Goal: Task Accomplishment & Management: Use online tool/utility

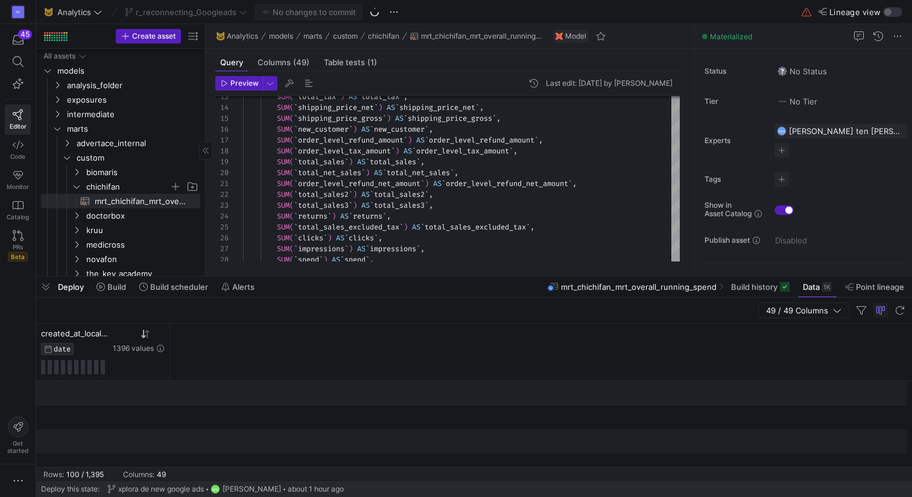
click at [74, 183] on icon "Press SPACE to select this row." at bounding box center [76, 186] width 8 height 7
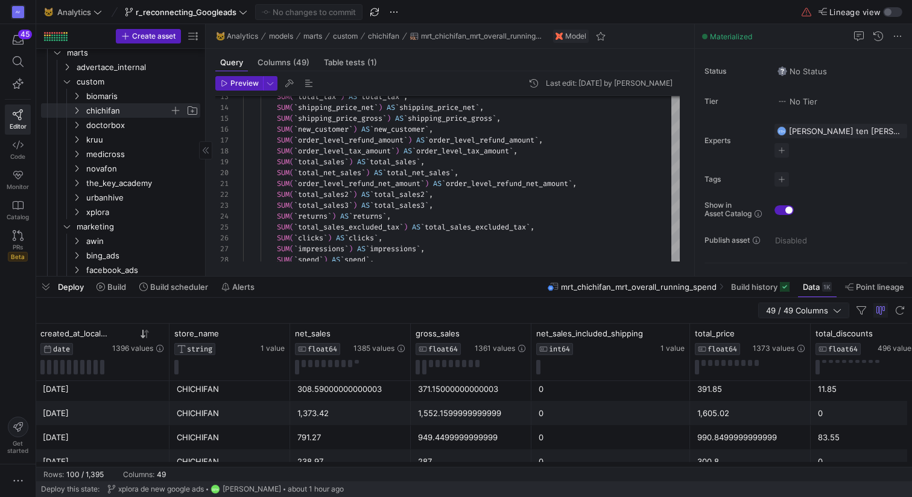
click at [817, 308] on span "49 / 49 Columns" at bounding box center [799, 310] width 67 height 10
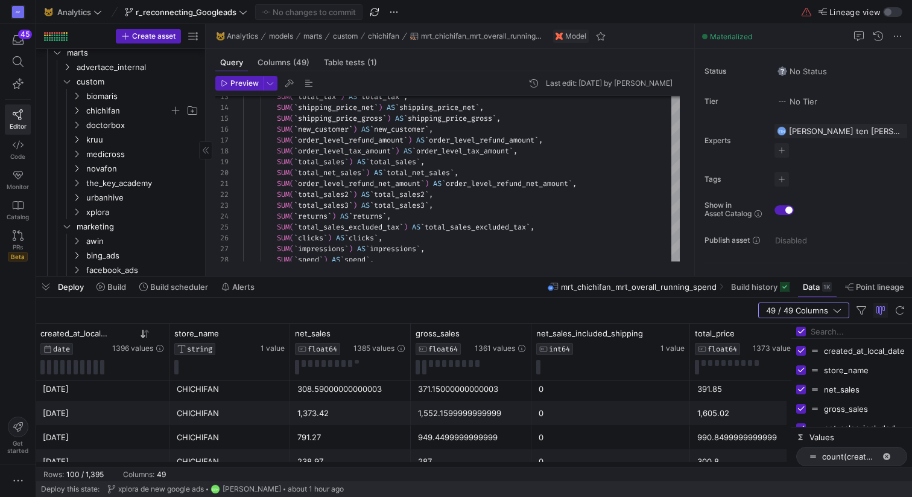
click at [801, 390] on input "Press SPACE to toggle visibility (visible)" at bounding box center [801, 389] width 10 height 10
checkbox input "false"
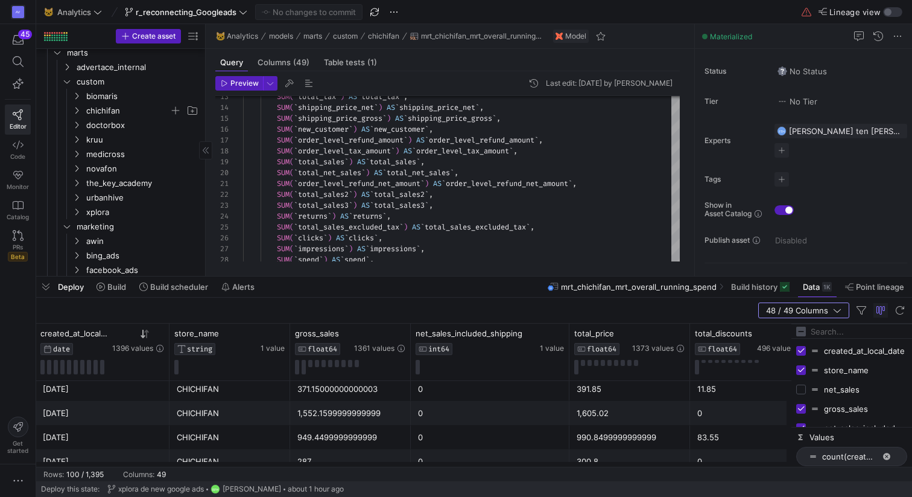
click at [803, 410] on input "Press SPACE to toggle visibility (visible)" at bounding box center [801, 409] width 10 height 10
checkbox input "false"
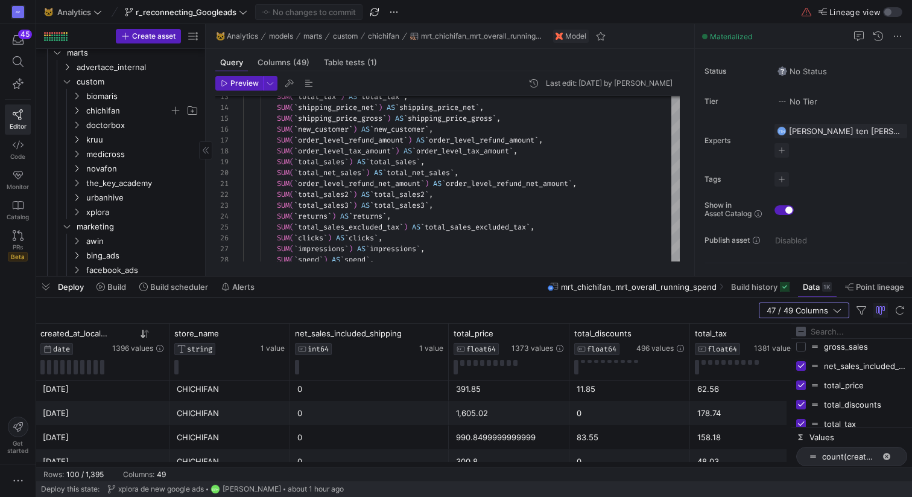
click at [803, 366] on input "Press SPACE to toggle visibility (visible)" at bounding box center [801, 366] width 10 height 10
checkbox input "false"
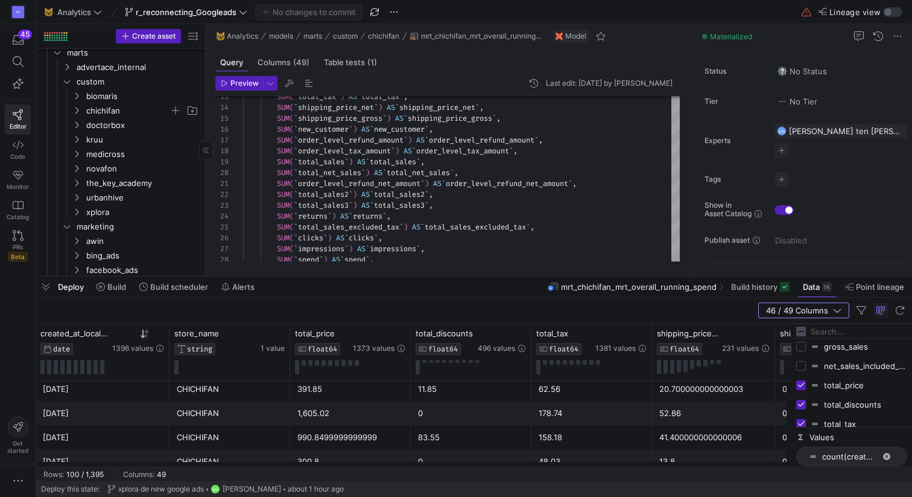
click at [801, 389] on input "Press SPACE to toggle visibility (visible)" at bounding box center [801, 385] width 10 height 10
checkbox input "false"
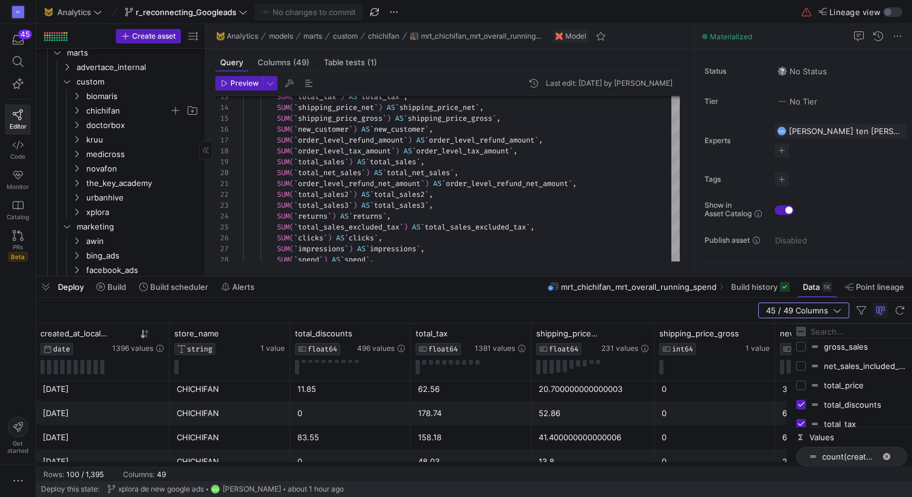
click at [801, 410] on div "total_discounts" at bounding box center [851, 404] width 111 height 19
click at [802, 403] on input "Press SPACE to toggle visibility (visible)" at bounding box center [801, 404] width 10 height 10
checkbox input "false"
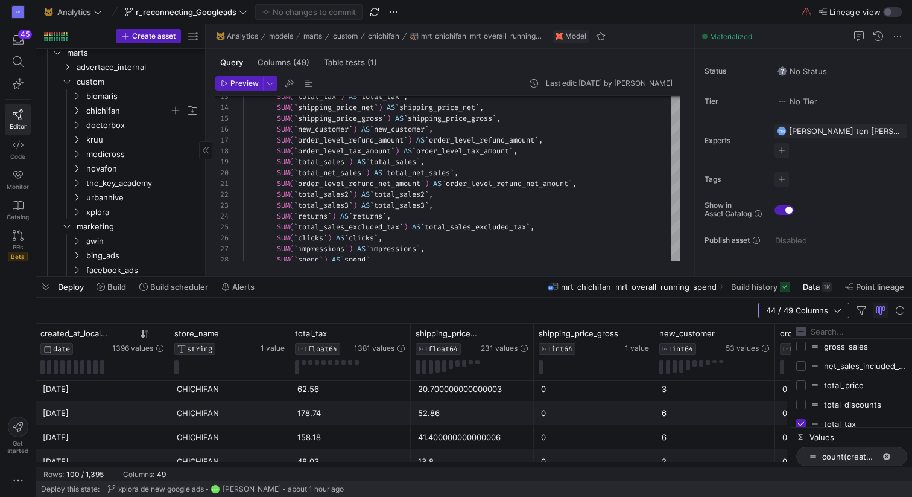
click at [802, 420] on input "Press SPACE to toggle visibility (visible)" at bounding box center [801, 424] width 10 height 10
checkbox input "false"
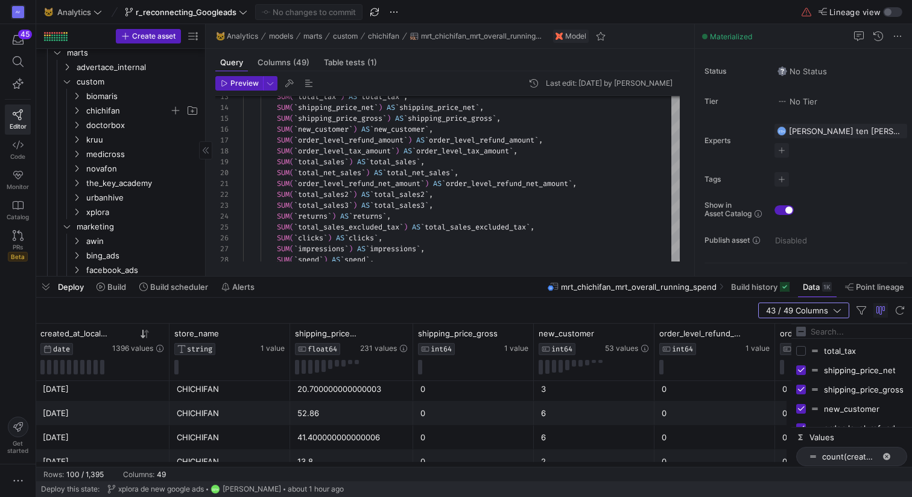
click at [803, 371] on input "Press SPACE to toggle visibility (visible)" at bounding box center [801, 370] width 10 height 10
checkbox input "false"
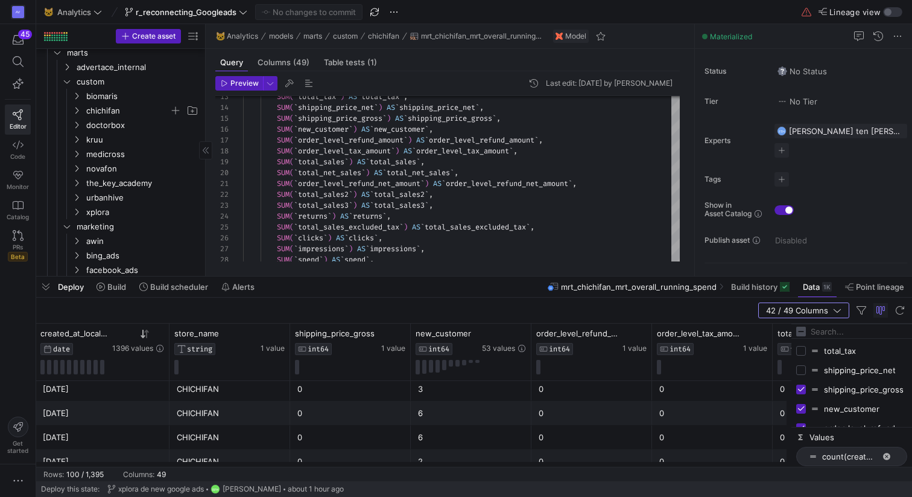
click at [803, 394] on div "shipping_price_gross" at bounding box center [851, 389] width 111 height 19
click at [802, 390] on input "Press SPACE to toggle visibility (visible)" at bounding box center [801, 389] width 10 height 10
checkbox input "false"
click at [802, 406] on input "Press SPACE to toggle visibility (visible)" at bounding box center [801, 409] width 10 height 10
checkbox input "false"
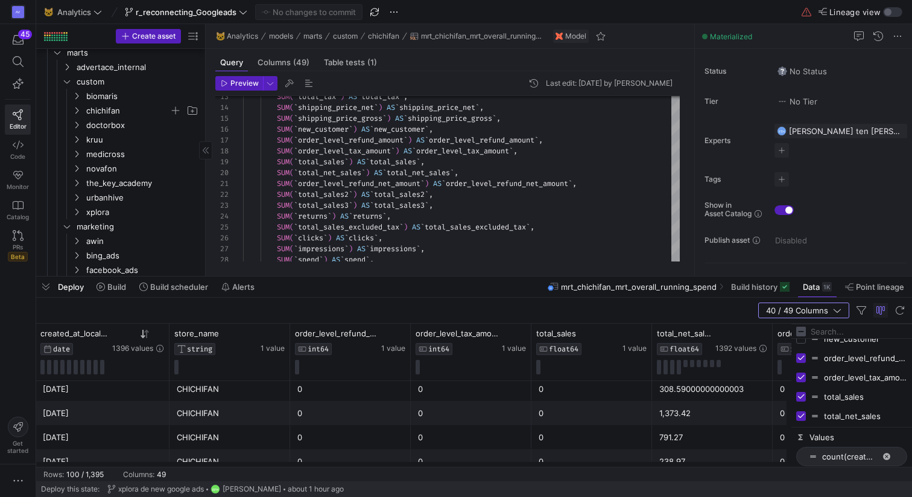
click at [801, 356] on input "Press SPACE to toggle visibility (visible)" at bounding box center [801, 358] width 10 height 10
checkbox input "false"
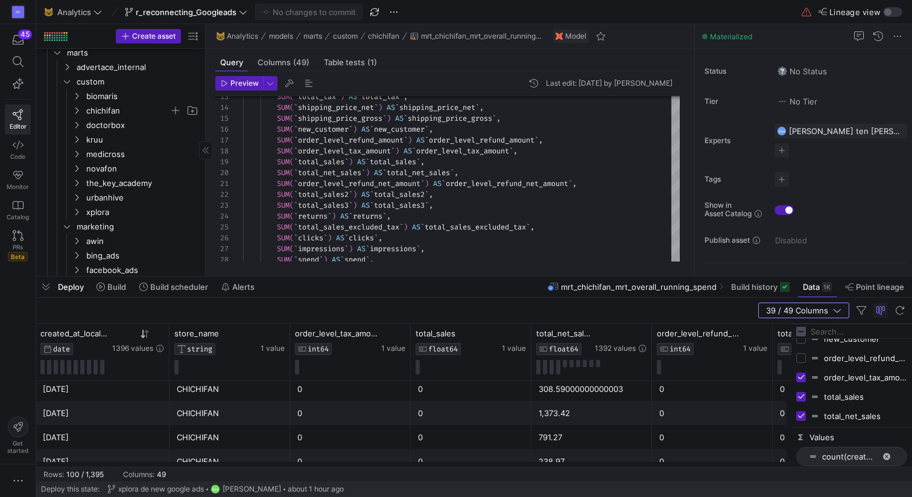
click at [801, 381] on input "Press SPACE to toggle visibility (visible)" at bounding box center [801, 377] width 10 height 10
checkbox input "false"
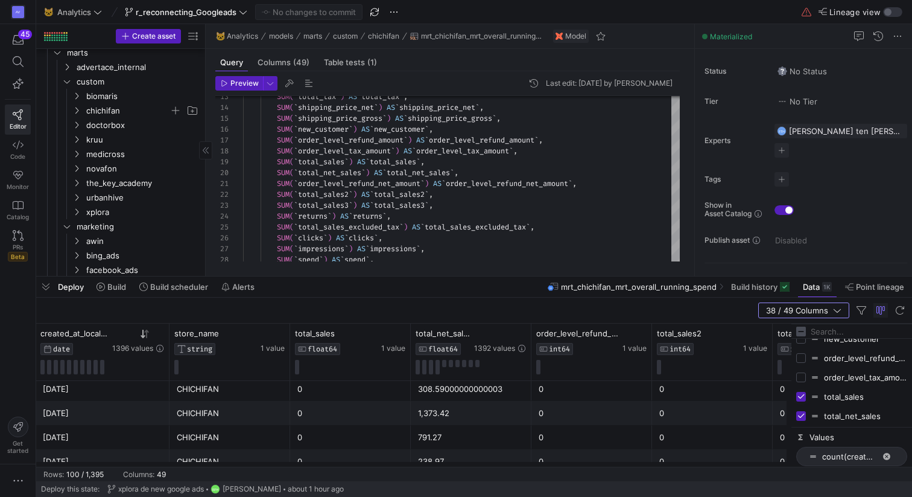
click at [803, 400] on input "Press SPACE to toggle visibility (visible)" at bounding box center [801, 397] width 10 height 10
checkbox input "false"
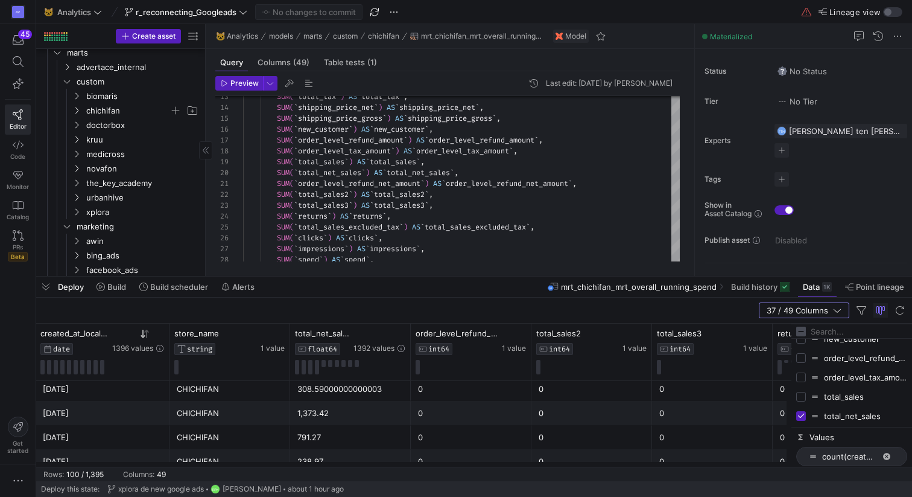
click at [803, 410] on div "total_net_sales" at bounding box center [851, 415] width 111 height 19
click at [803, 358] on input "Press SPACE to toggle visibility (visible)" at bounding box center [801, 363] width 10 height 10
checkbox input "false"
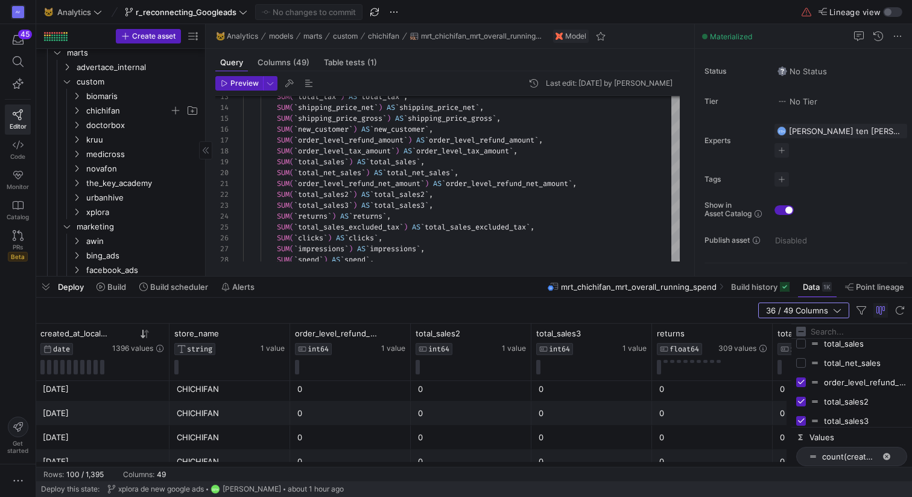
click at [803, 381] on input "Press SPACE to toggle visibility (visible)" at bounding box center [801, 382] width 10 height 10
checkbox input "false"
click at [803, 404] on input "Press SPACE to toggle visibility (visible)" at bounding box center [801, 401] width 10 height 10
checkbox input "false"
click at [803, 418] on input "Press SPACE to toggle visibility (visible)" at bounding box center [801, 421] width 10 height 10
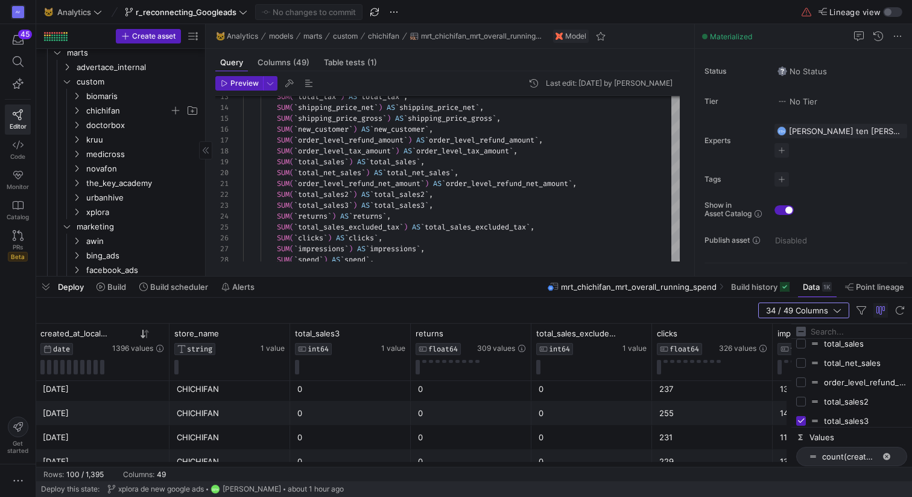
checkbox input "false"
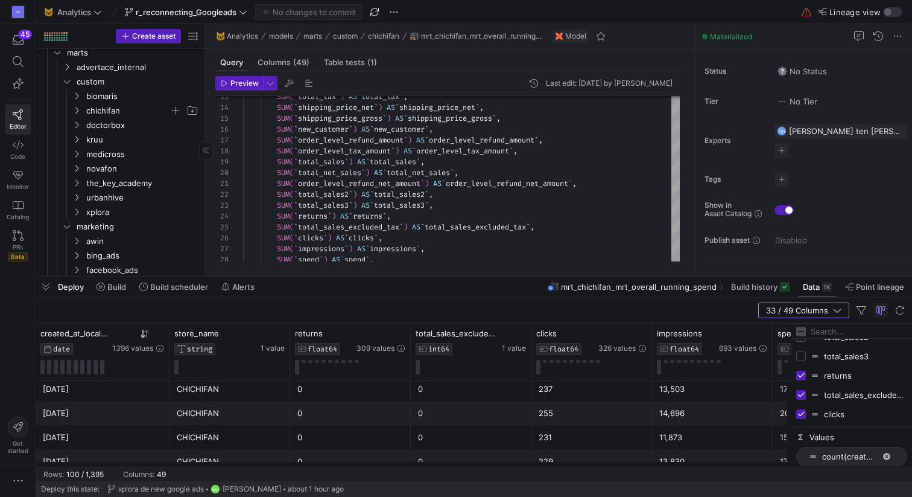
click at [803, 376] on input "Press SPACE to toggle visibility (visible)" at bounding box center [801, 375] width 10 height 10
checkbox input "false"
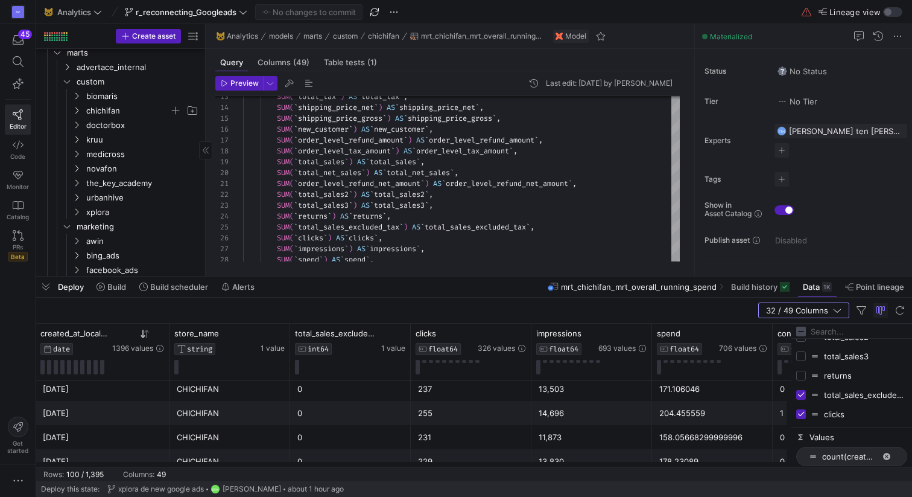
click at [803, 396] on input "Press SPACE to toggle visibility (visible)" at bounding box center [801, 395] width 10 height 10
checkbox input "false"
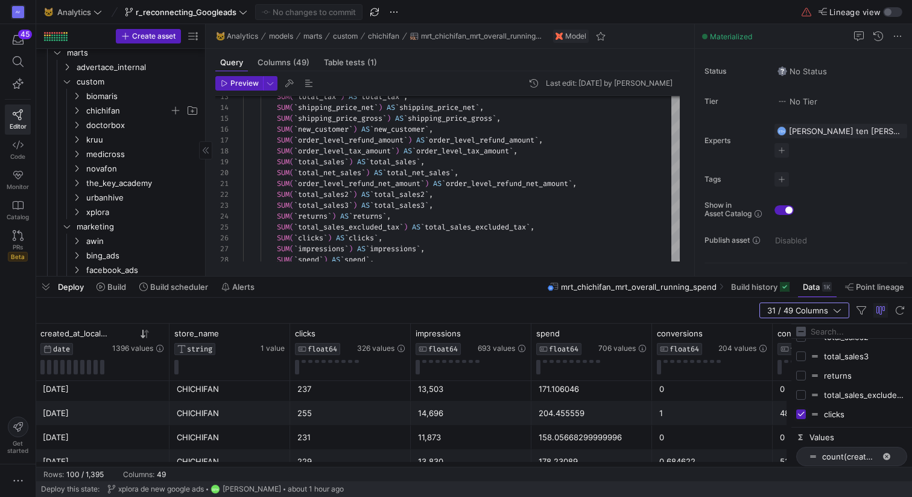
click at [803, 415] on input "Press SPACE to toggle visibility (visible)" at bounding box center [801, 414] width 10 height 10
checkbox input "false"
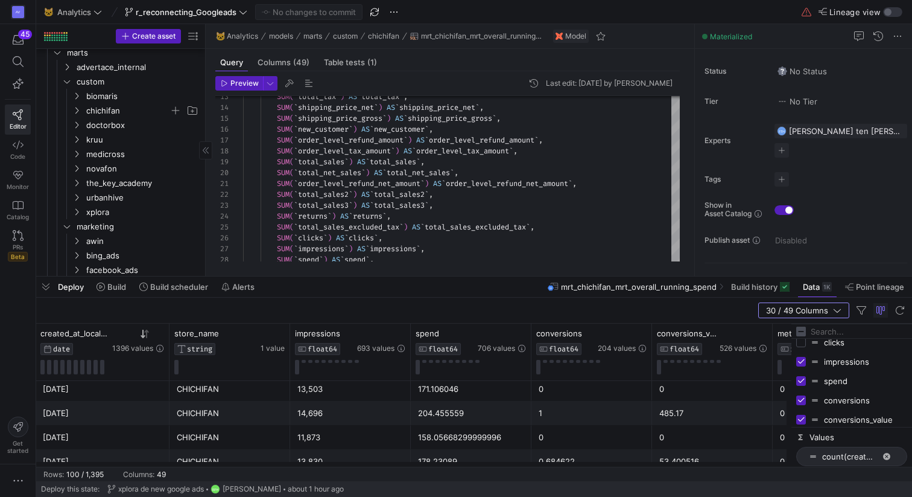
click at [801, 361] on input "Press SPACE to toggle visibility (visible)" at bounding box center [801, 362] width 10 height 10
checkbox input "false"
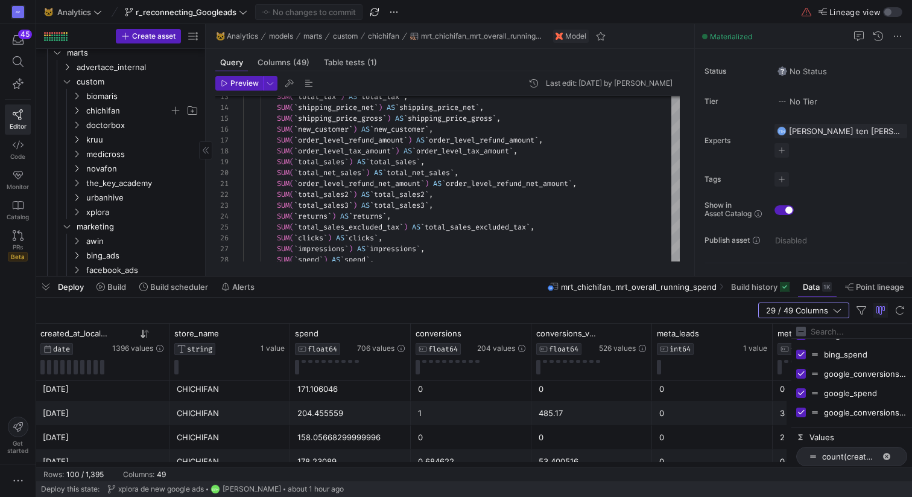
click at [801, 377] on input "Press SPACE to toggle visibility (visible)" at bounding box center [801, 374] width 10 height 10
checkbox input "false"
click at [801, 357] on input "Press SPACE to toggle visibility (visible)" at bounding box center [801, 354] width 10 height 10
checkbox input "false"
click at [803, 384] on input "Press SPACE to toggle visibility (visible)" at bounding box center [801, 380] width 10 height 10
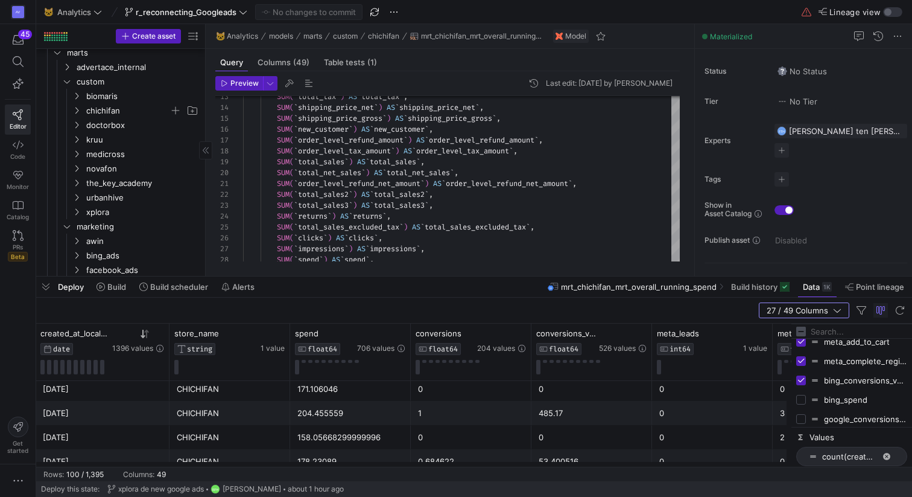
checkbox input "false"
click at [803, 363] on input "Press SPACE to toggle visibility (visible)" at bounding box center [801, 361] width 10 height 10
checkbox input "false"
click at [803, 346] on input "Press SPACE to toggle visibility (visible)" at bounding box center [801, 342] width 10 height 10
checkbox input "false"
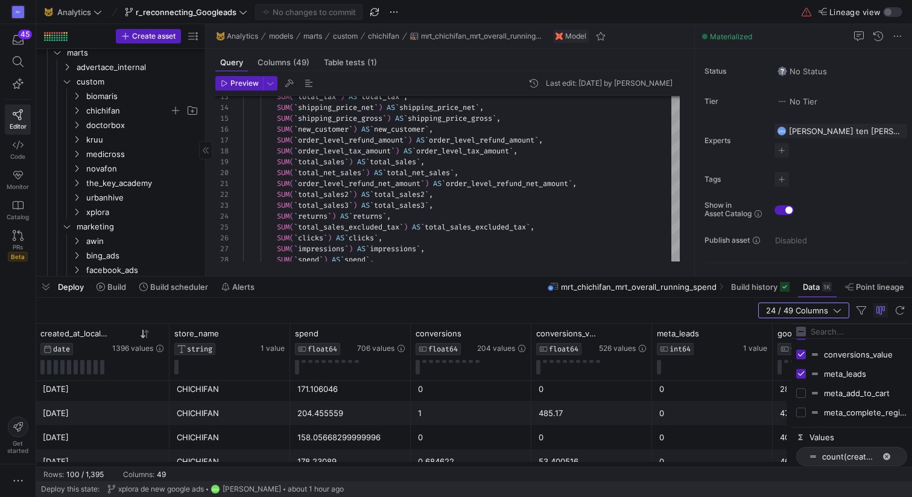
click at [804, 375] on input "Press SPACE to toggle visibility (visible)" at bounding box center [801, 374] width 10 height 10
checkbox input "false"
click at [804, 359] on div "conversions_value" at bounding box center [851, 354] width 111 height 19
click at [804, 355] on input "Press SPACE to toggle visibility (visible)" at bounding box center [801, 354] width 10 height 10
checkbox input "false"
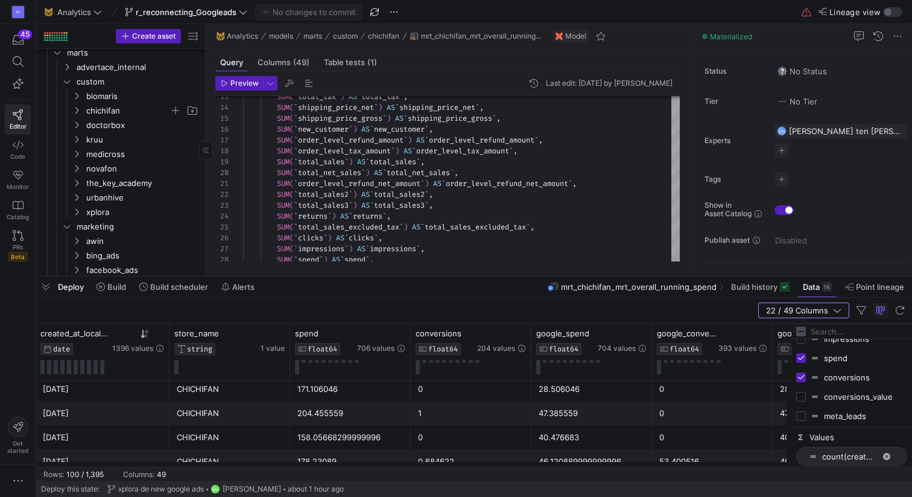
click at [803, 377] on input "Press SPACE to toggle visibility (visible)" at bounding box center [801, 377] width 10 height 10
checkbox input "false"
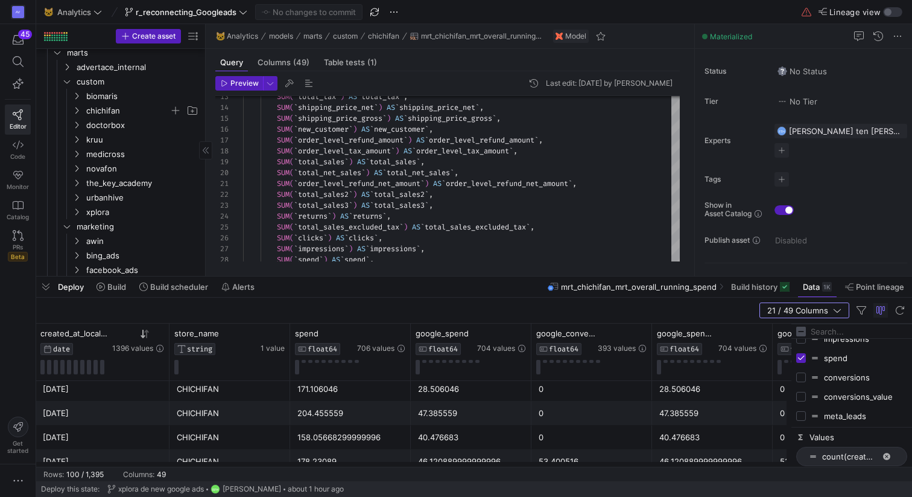
click at [803, 359] on input "Press SPACE to toggle visibility (visible)" at bounding box center [801, 358] width 10 height 10
checkbox input "false"
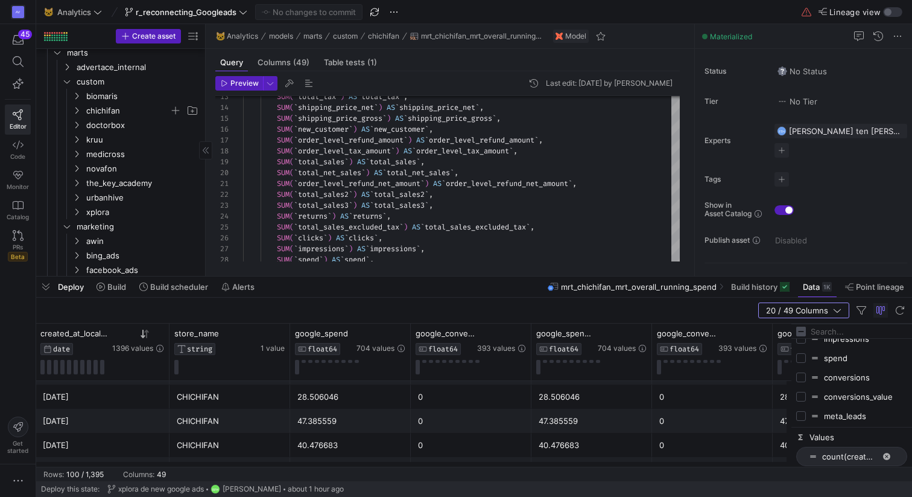
click at [342, 397] on div "28.506046" at bounding box center [350, 397] width 106 height 24
click at [244, 12] on icon at bounding box center [243, 12] width 8 height 8
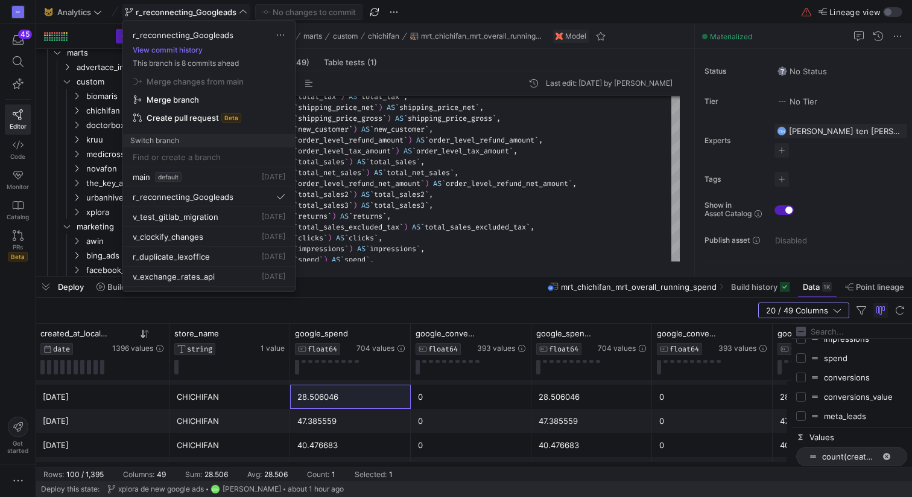
click at [183, 100] on span "Merge branch" at bounding box center [173, 100] width 52 height 10
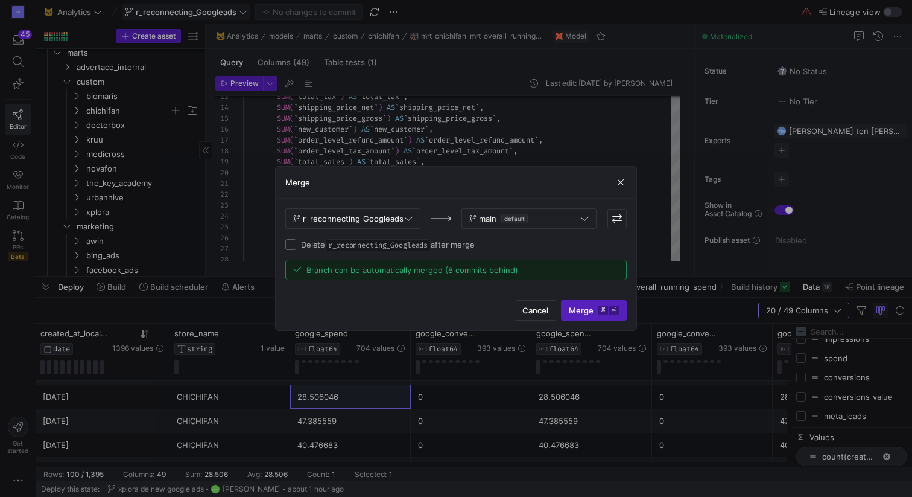
click at [292, 246] on input "Delete r_reconnecting_Googleads after merge" at bounding box center [290, 244] width 11 height 11
checkbox input "true"
click at [594, 305] on span "Merge ⌘ ⏎" at bounding box center [594, 310] width 50 height 10
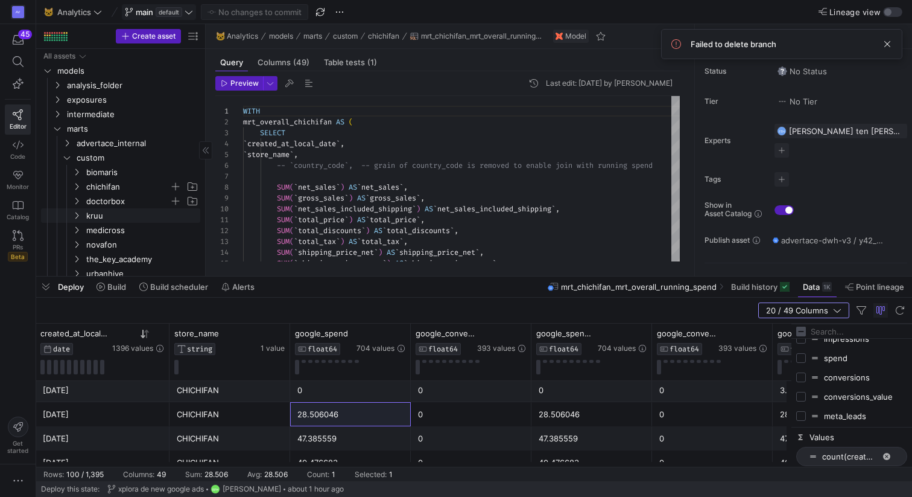
scroll to position [16, 0]
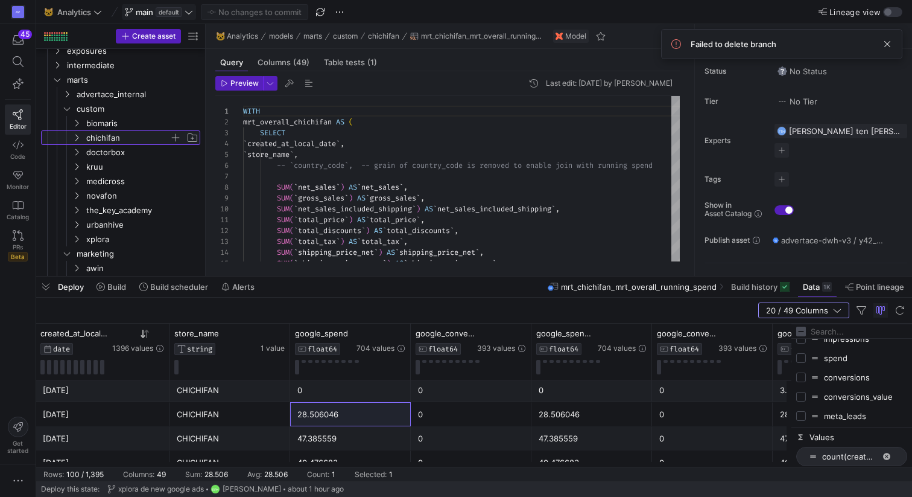
click at [115, 138] on span "chichifan" at bounding box center [127, 138] width 83 height 14
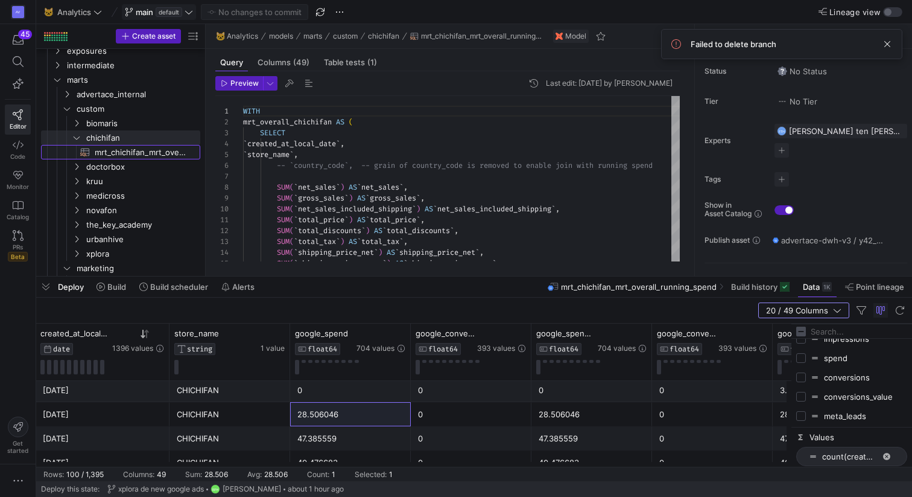
click at [121, 158] on span "mrt_chichifan_mrt_overall_running_spend​​​​​​​​​​" at bounding box center [141, 152] width 92 height 14
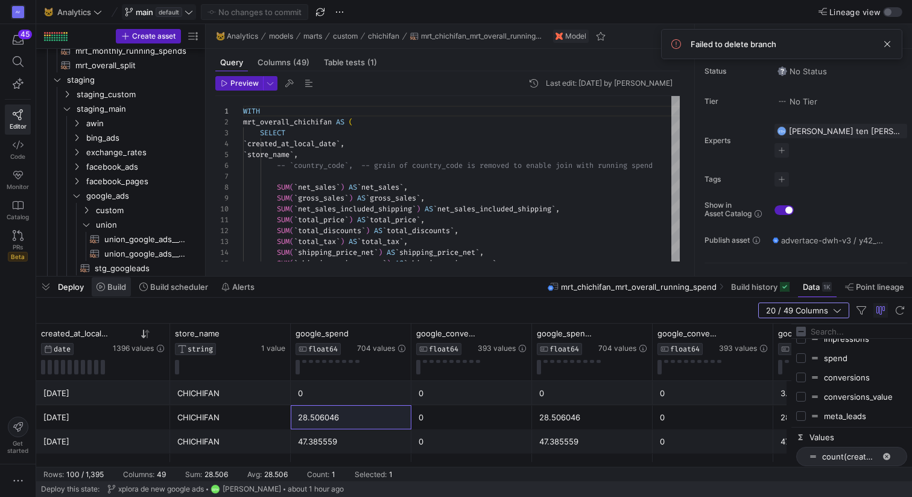
click at [110, 289] on span "Build" at bounding box center [116, 287] width 19 height 10
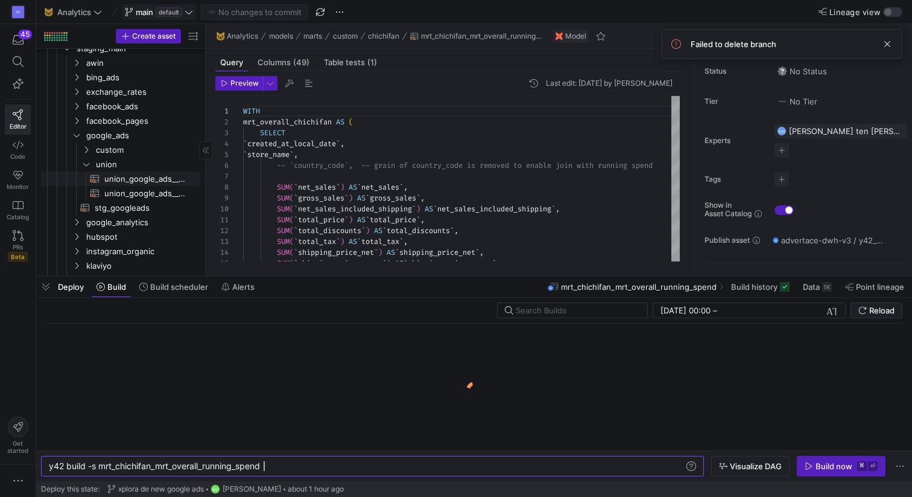
click at [132, 175] on span "union_google_ads__Campaign​​​​​​​​​​" at bounding box center [145, 179] width 82 height 14
type textarea "WITH all_campaigns AS ( SELECT * FROM {{ source('src_medicross_googleads', 'Cam…"
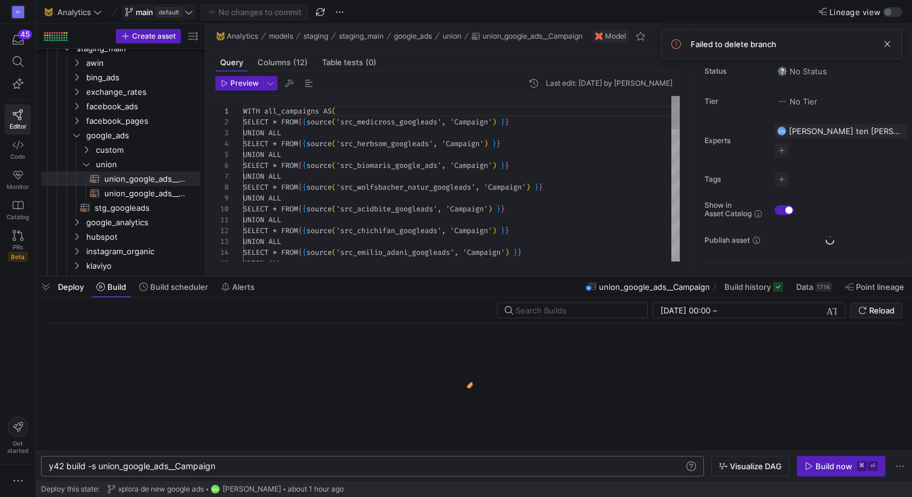
click at [240, 469] on div "y42 build -s union_google_ads__Campaign" at bounding box center [366, 466] width 635 height 10
click at [232, 467] on div "y42 build -s union_google_ads__Campaign" at bounding box center [366, 466] width 635 height 10
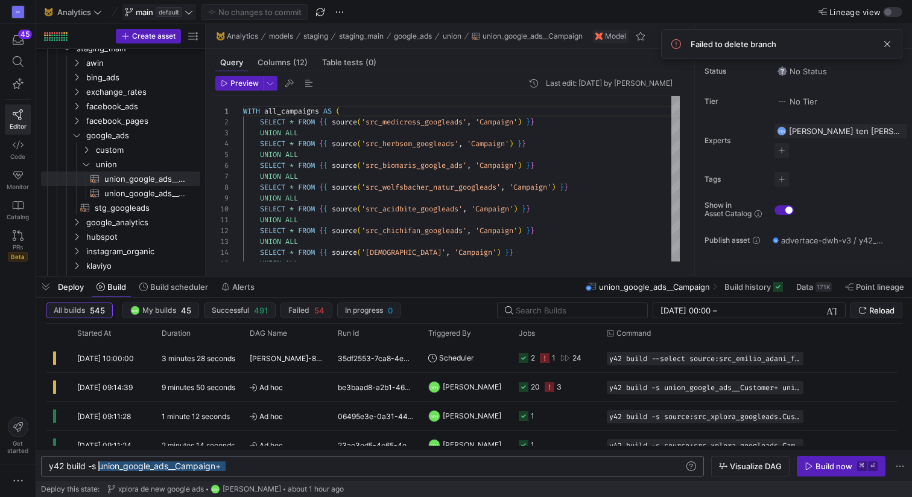
drag, startPoint x: 227, startPoint y: 468, endPoint x: 101, endPoint y: 466, distance: 126.7
click at [101, 466] on div "y42 build -s union_google_ads__Campaign+" at bounding box center [366, 466] width 635 height 10
click at [253, 467] on div "y42 build -s union_google_ads__Campaign+" at bounding box center [366, 466] width 635 height 10
click at [343, 466] on div "y42 build -s union_google_ads__Campaign+ union_goo gle_ads__Campaign+" at bounding box center [366, 466] width 635 height 10
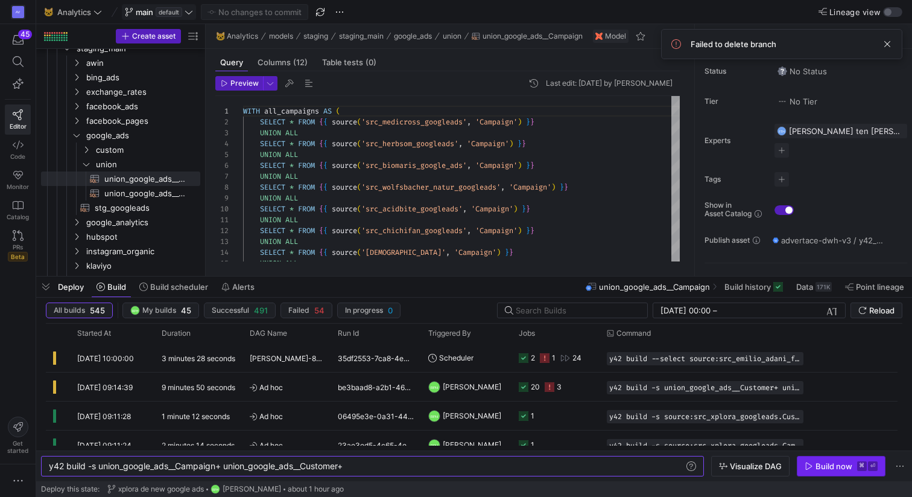
type textarea "y42 build -s union_google_ads__Campaign+ union_google_ads__Customer+"
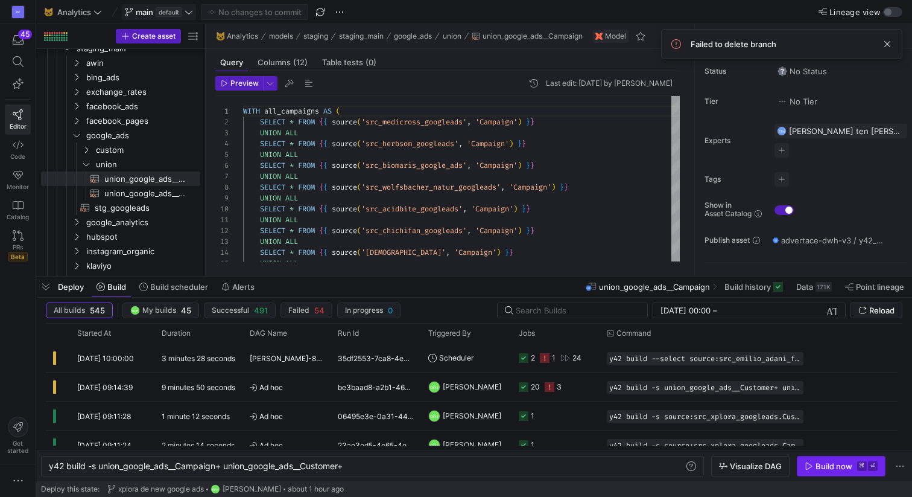
click at [821, 466] on div "Build now" at bounding box center [834, 466] width 37 height 10
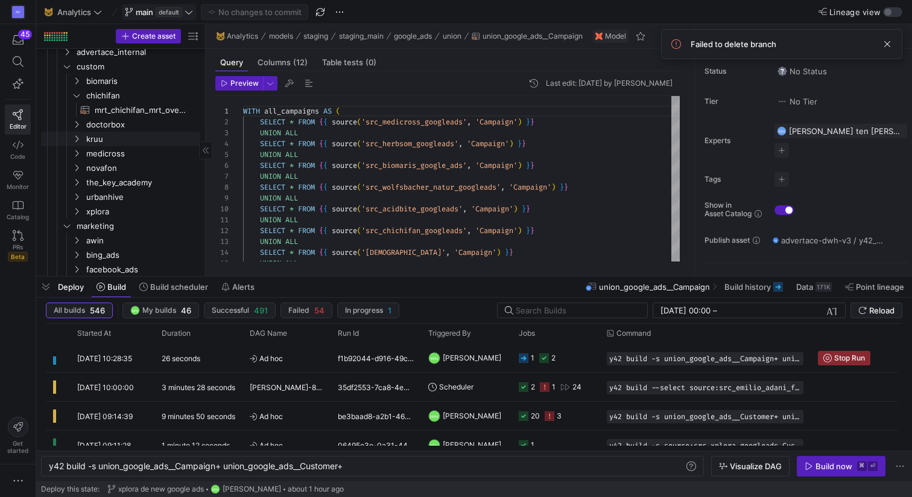
scroll to position [78, 0]
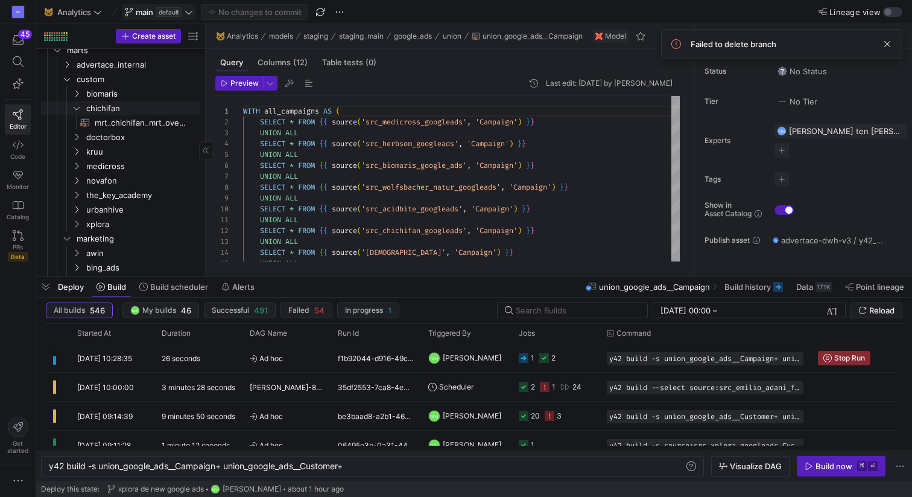
click at [107, 120] on span "mrt_chichifan_mrt_overall_running_spend​​​​​​​​​​" at bounding box center [141, 123] width 92 height 14
type textarea "WITH mrt_overall_chichifan AS ( SELECT `created_at_local_date`, `store_name`, -…"
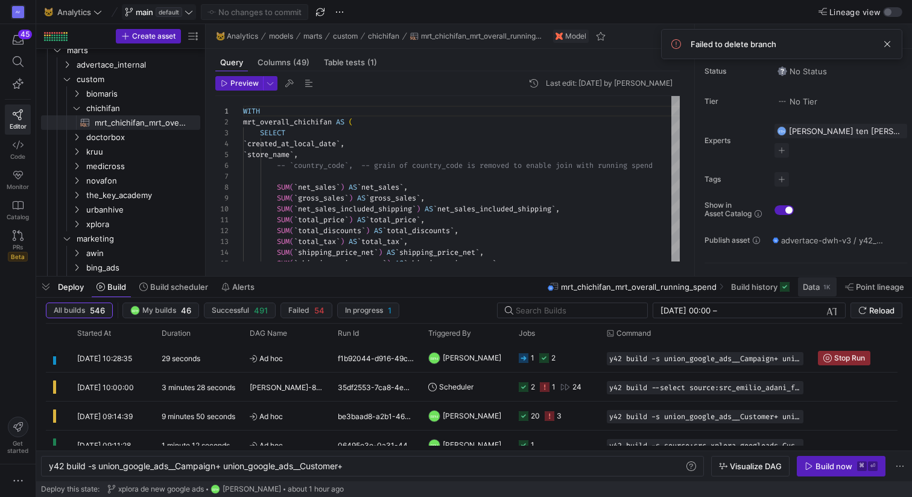
click at [803, 293] on span at bounding box center [817, 286] width 39 height 19
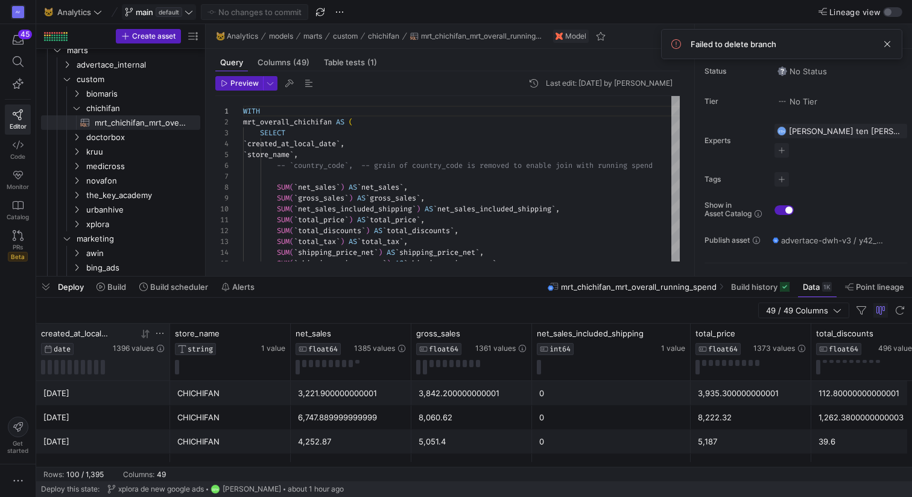
click at [143, 337] on icon at bounding box center [143, 333] width 4 height 8
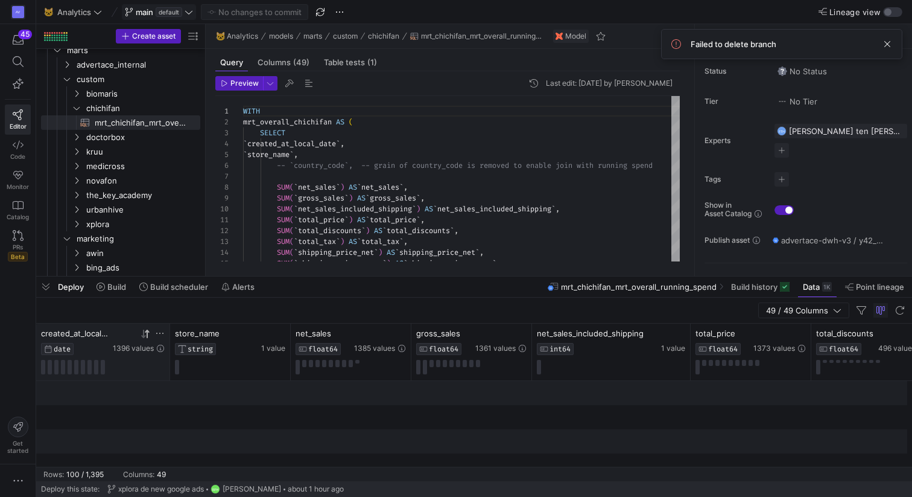
click at [144, 339] on div "1396 values" at bounding box center [139, 340] width 52 height 25
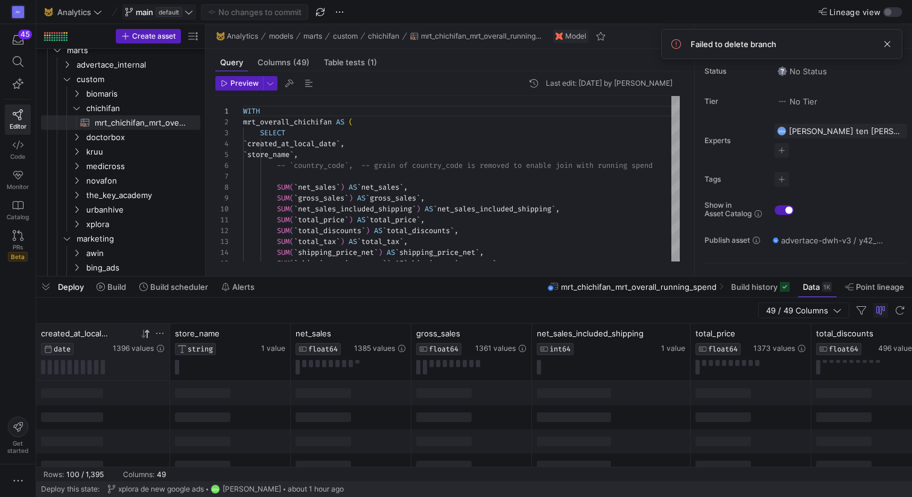
click at [142, 338] on icon at bounding box center [146, 334] width 10 height 10
click at [833, 307] on icon "button" at bounding box center [837, 310] width 8 height 8
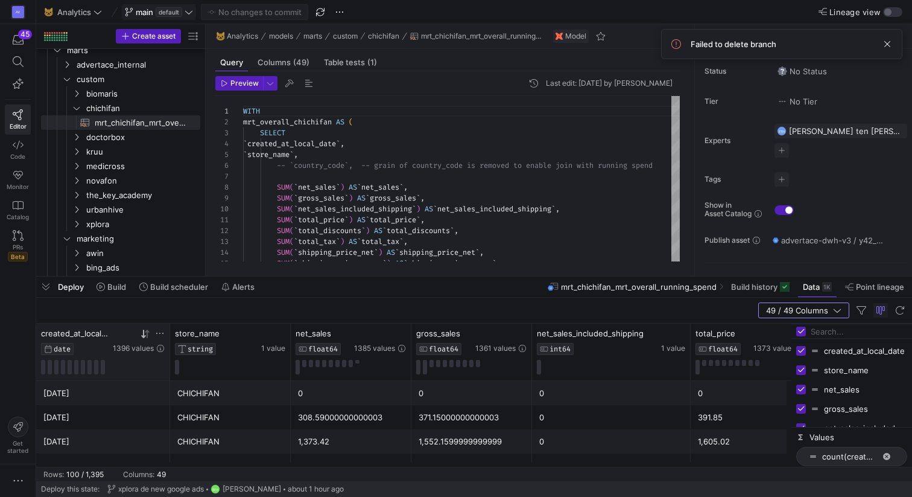
click at [825, 327] on input "Filter Columns Input" at bounding box center [859, 331] width 97 height 24
click at [803, 329] on input "Toggle Select All Columns" at bounding box center [801, 331] width 10 height 10
checkbox input "false"
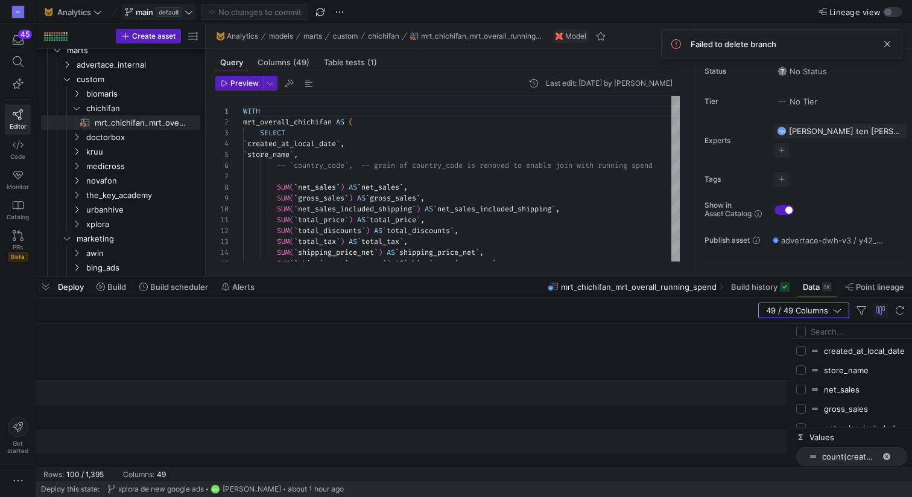
checkbox input "false"
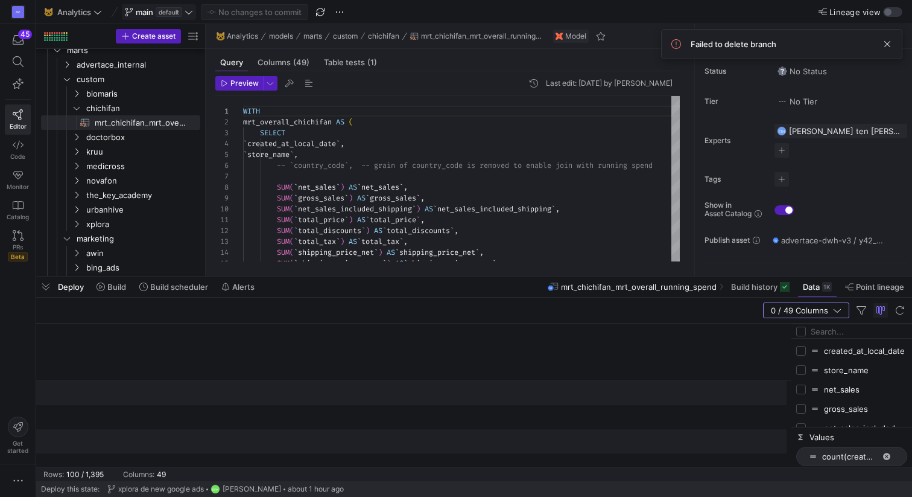
click at [801, 351] on input "Press SPACE to toggle visibility (hidden)" at bounding box center [801, 351] width 10 height 10
checkbox input "true"
checkbox input "false"
click at [821, 335] on input "Filter Columns Input" at bounding box center [859, 331] width 97 height 24
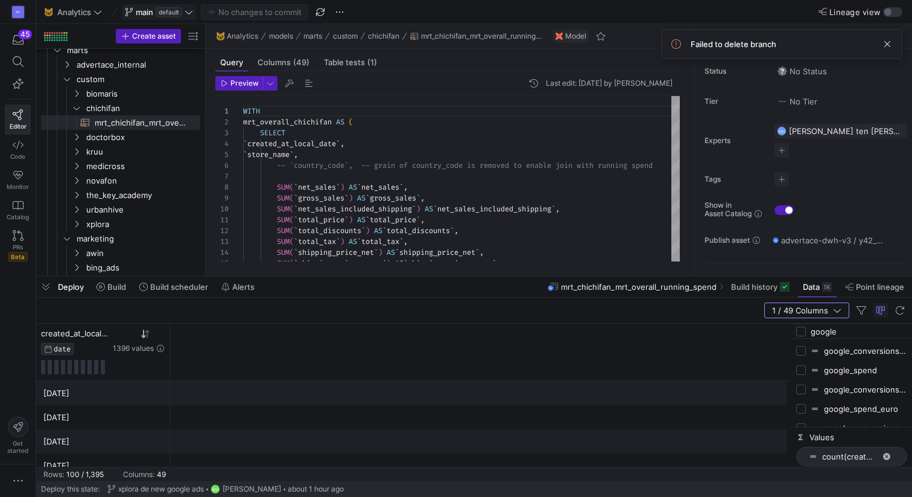
type input "google"
click at [802, 369] on input "Press SPACE to toggle visibility (hidden)" at bounding box center [801, 370] width 10 height 10
checkbox input "true"
checkbox input "false"
click at [723, 304] on div "2 / 49 Columns" at bounding box center [474, 310] width 876 height 26
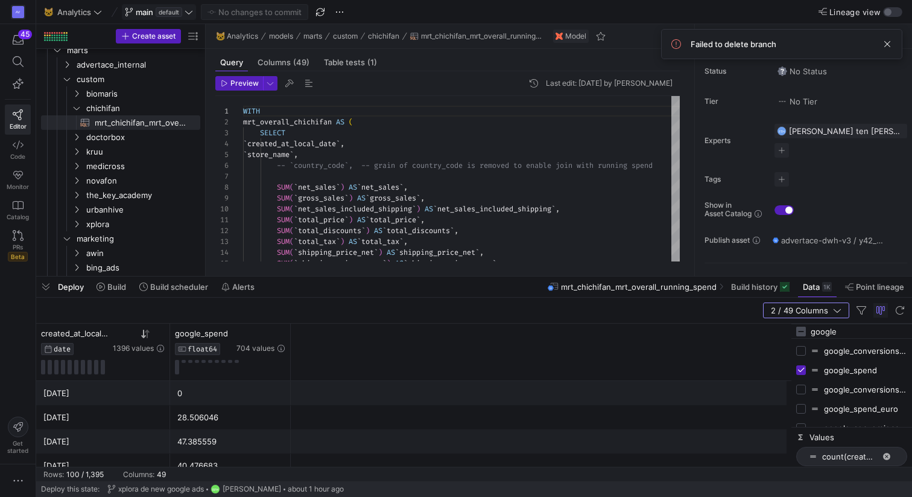
click at [702, 309] on div "2 / 49 Columns" at bounding box center [474, 310] width 876 height 26
click at [110, 289] on span "Build" at bounding box center [116, 287] width 19 height 10
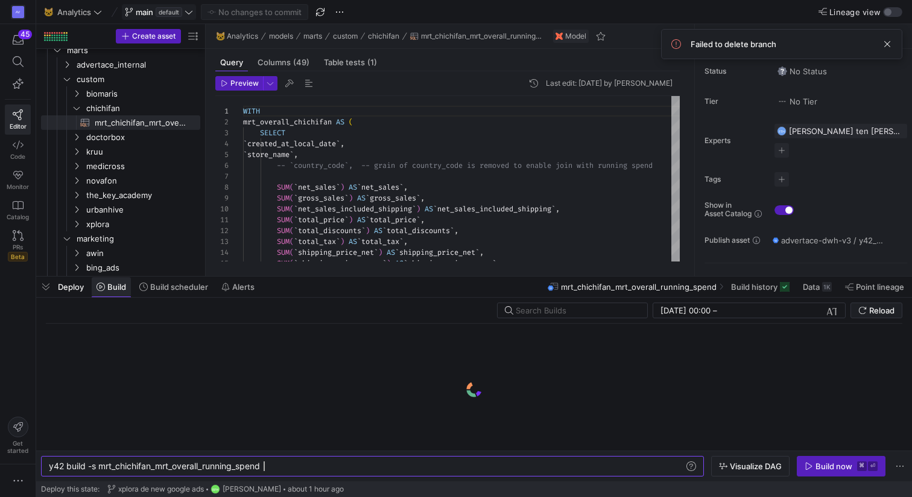
scroll to position [0, 214]
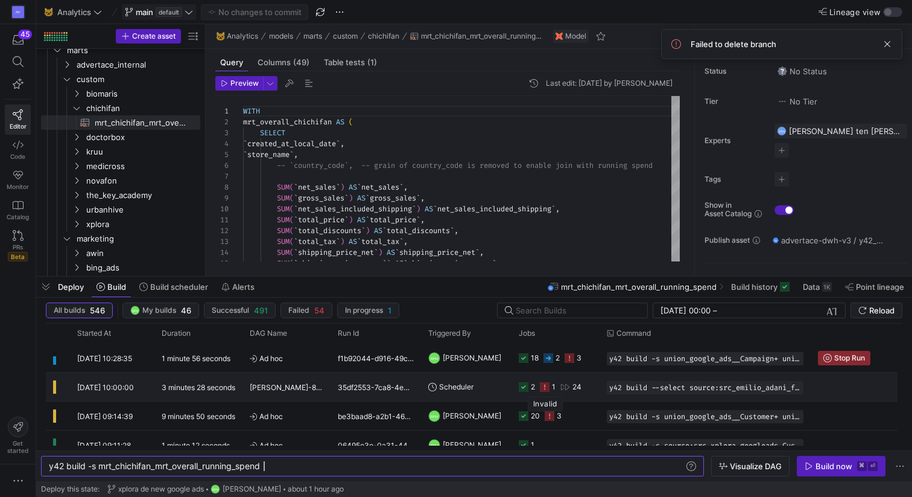
click at [545, 388] on icon "Press SPACE to select this row." at bounding box center [545, 387] width 10 height 10
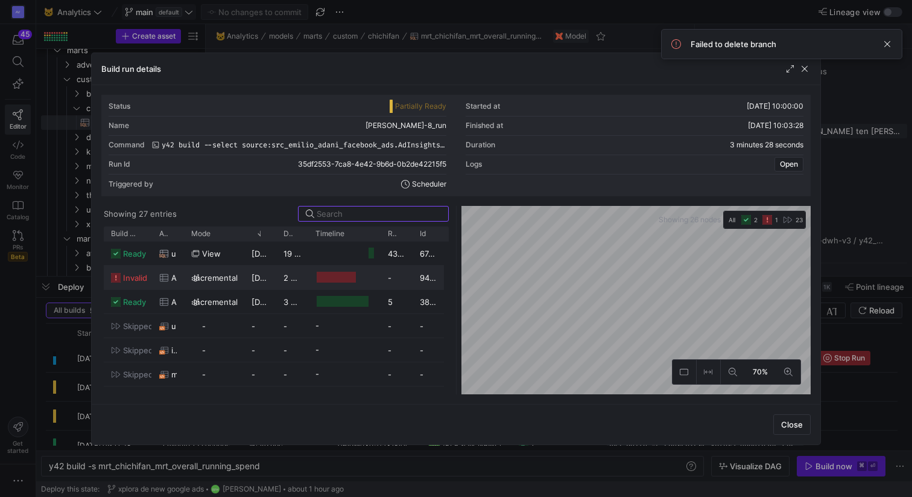
click at [167, 277] on icon at bounding box center [164, 278] width 10 height 10
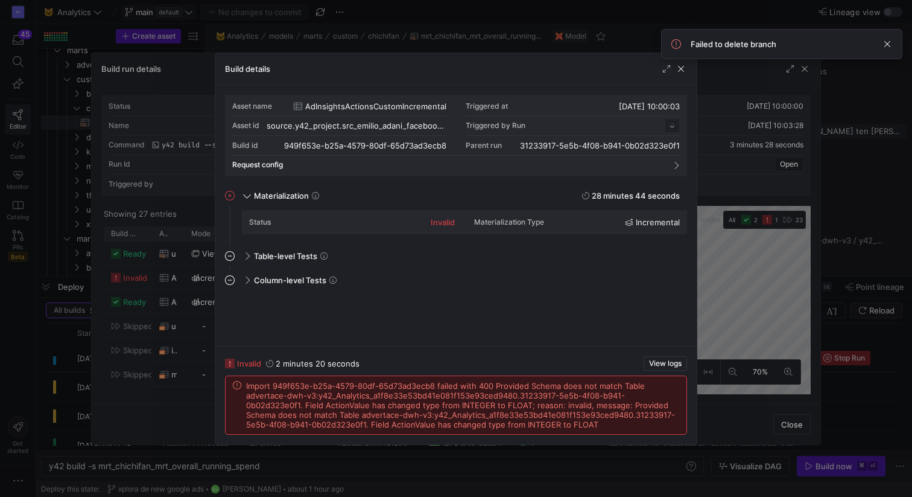
scroll to position [109, 0]
click at [680, 68] on span "button" at bounding box center [681, 69] width 12 height 12
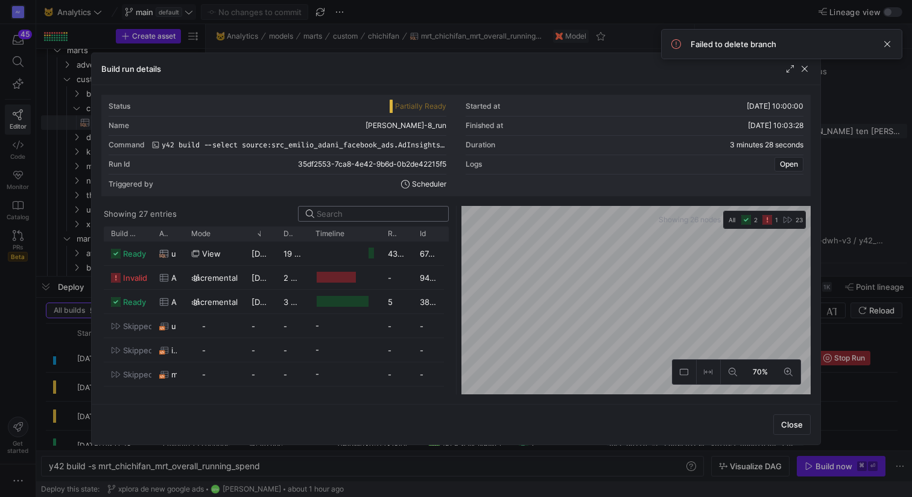
click at [806, 68] on span "button" at bounding box center [805, 69] width 12 height 12
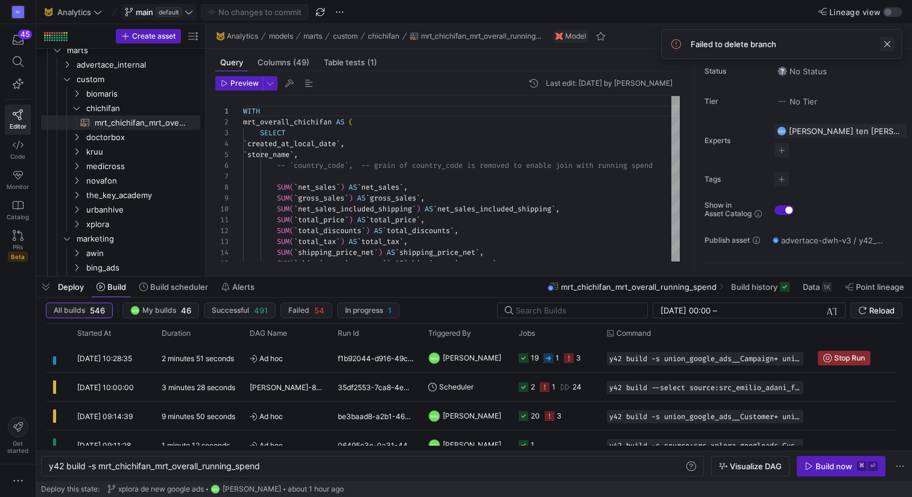
click at [885, 48] on span at bounding box center [887, 44] width 14 height 14
click at [568, 360] on icon "Press SPACE to select this row." at bounding box center [569, 358] width 10 height 10
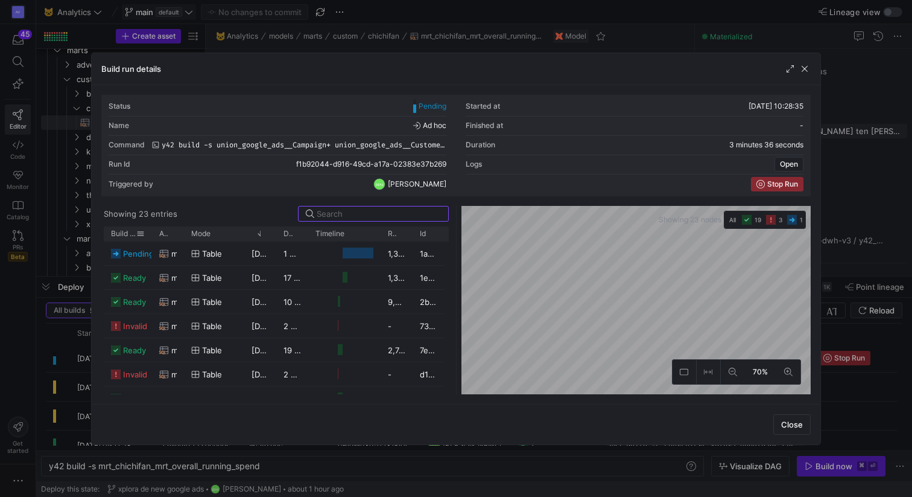
click at [140, 232] on span at bounding box center [140, 233] width 8 height 8
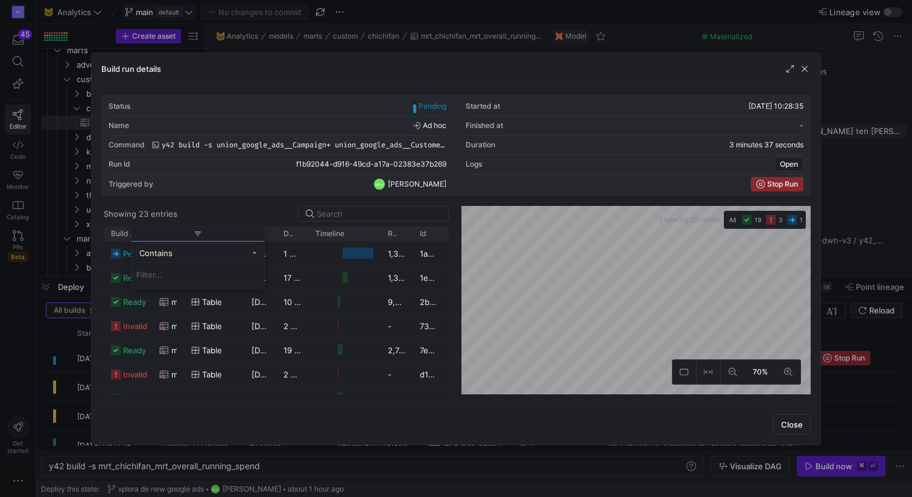
click at [119, 233] on span "Build status" at bounding box center [123, 233] width 25 height 8
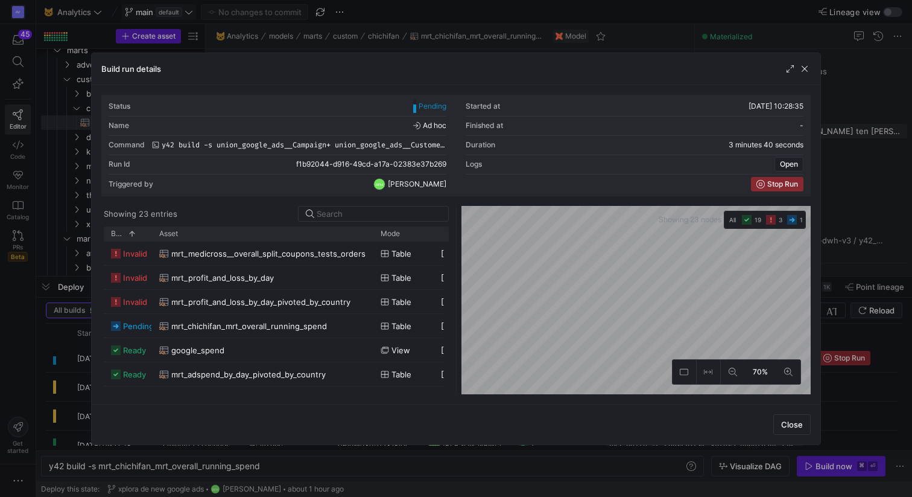
drag, startPoint x: 182, startPoint y: 234, endPoint x: 386, endPoint y: 266, distance: 206.4
click at [386, 266] on div "Build status 1 Asset Mode" at bounding box center [276, 310] width 345 height 168
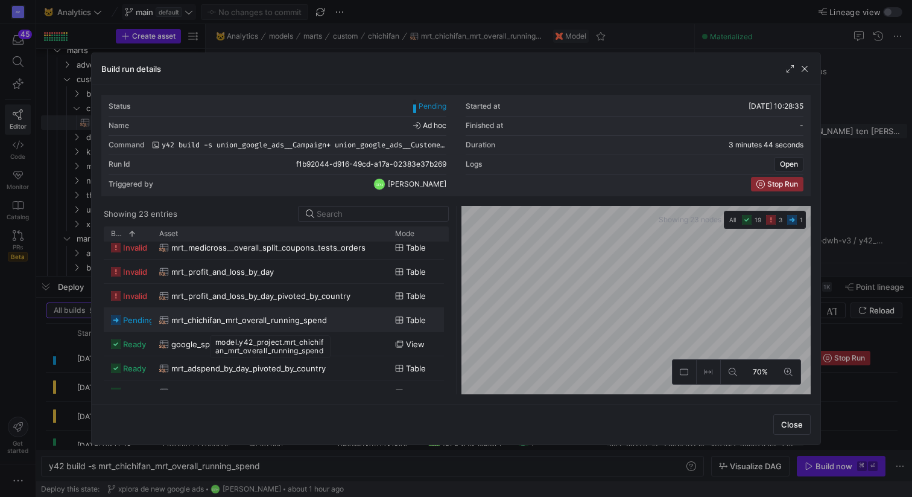
scroll to position [0, 0]
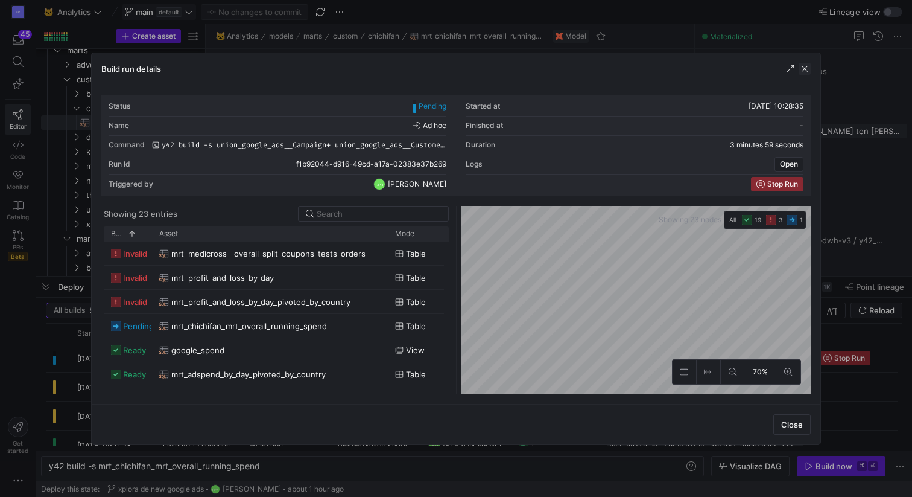
click at [804, 66] on span "button" at bounding box center [805, 69] width 12 height 12
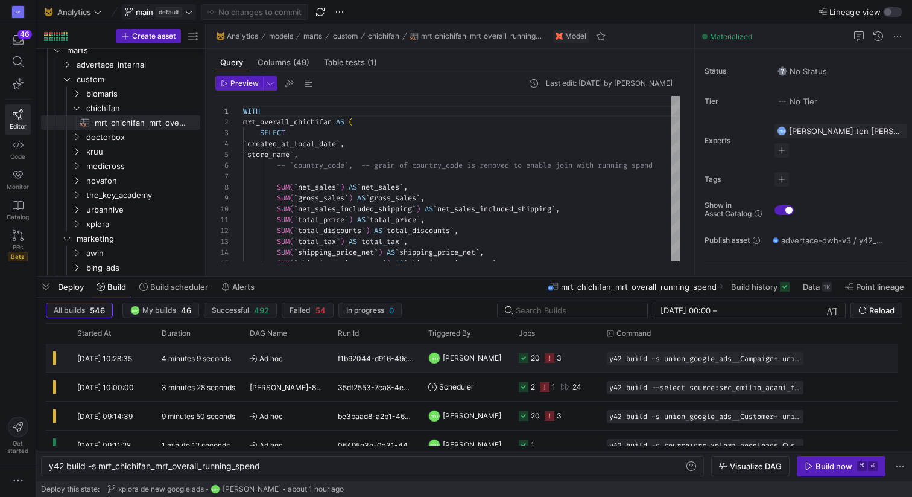
click at [529, 359] on div "20" at bounding box center [529, 357] width 21 height 28
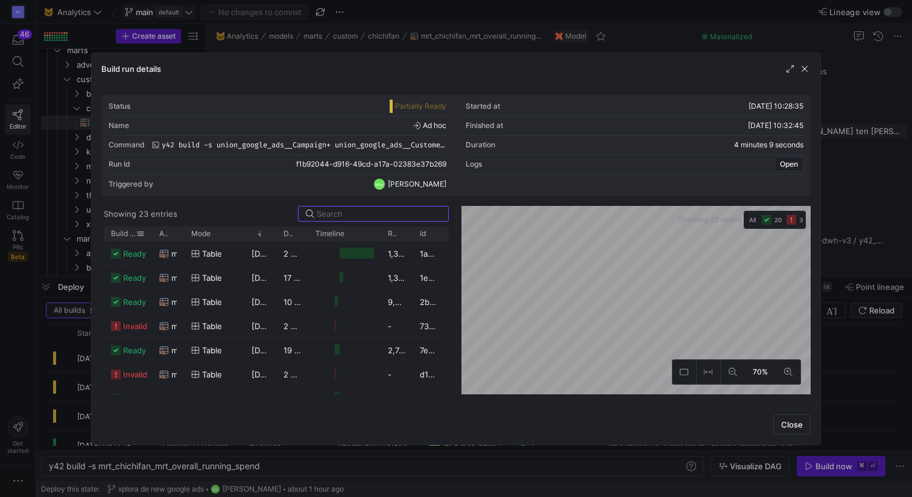
click at [124, 232] on span "Build status" at bounding box center [123, 233] width 25 height 8
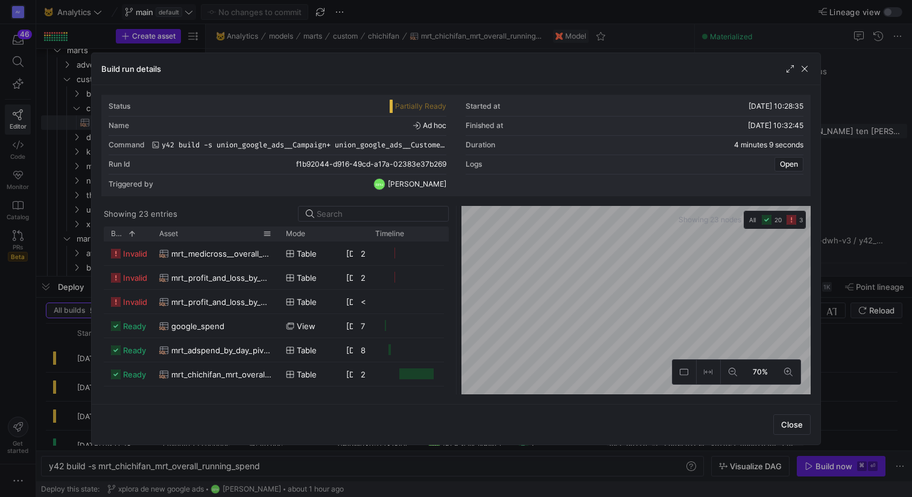
drag, startPoint x: 183, startPoint y: 234, endPoint x: 290, endPoint y: 235, distance: 106.8
click at [281, 235] on div at bounding box center [278, 233] width 5 height 14
